Goal: Find specific page/section: Find specific page/section

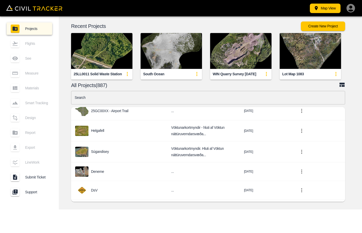
scroll to position [132, 0]
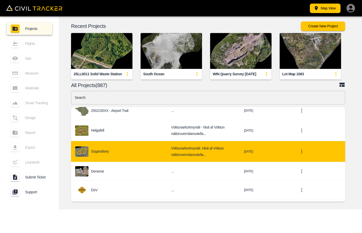
click at [100, 149] on p "Súgandisey" at bounding box center [100, 151] width 18 height 4
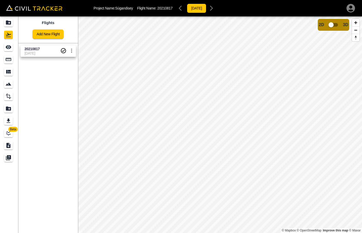
click at [122, 8] on p "Project Name: Súgandisey" at bounding box center [113, 8] width 39 height 4
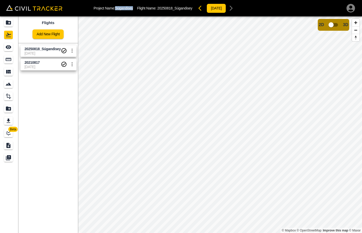
copy p "Súgandisey"
